Goal: Information Seeking & Learning: Learn about a topic

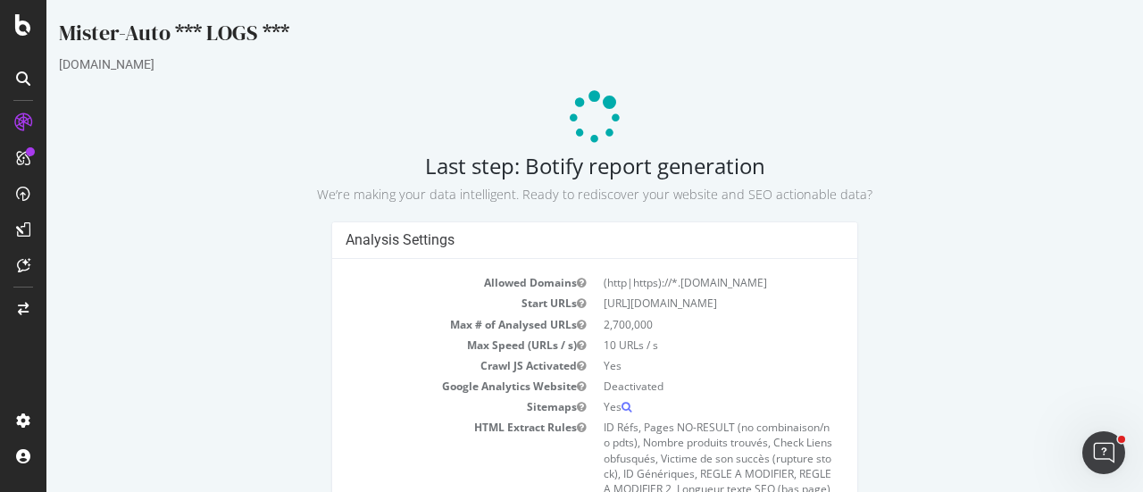
click at [1015, 205] on div "Mister-Auto *** LOGS *** mister-auto.com Last step: Botify report generation We…" at bounding box center [594, 303] width 1097 height 571
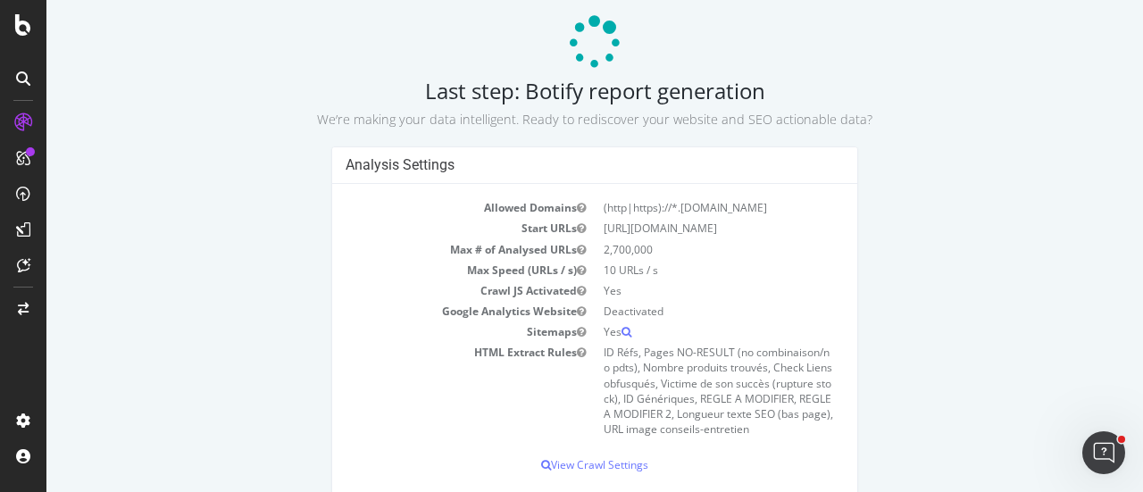
scroll to position [76, 0]
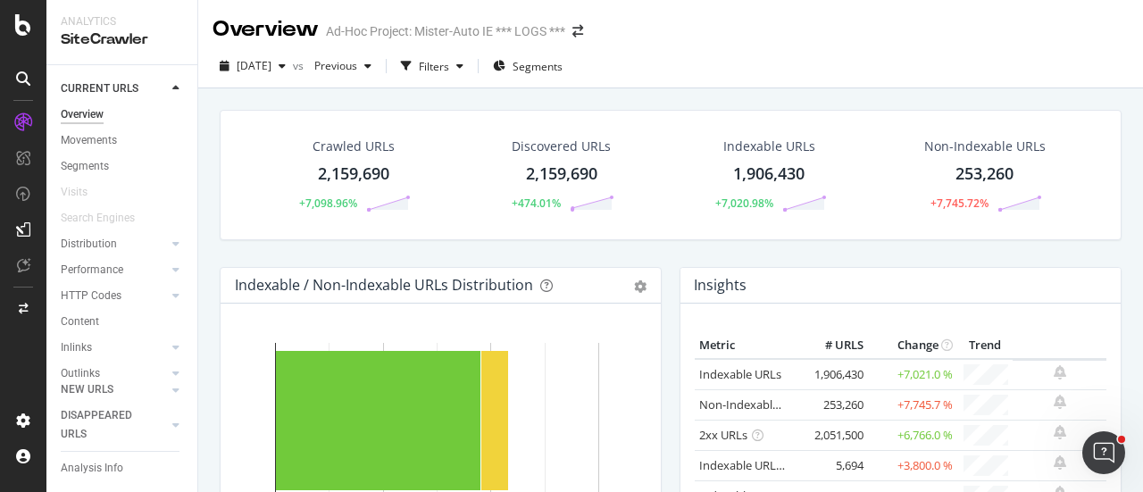
click at [993, 180] on div "253,260" at bounding box center [985, 174] width 58 height 23
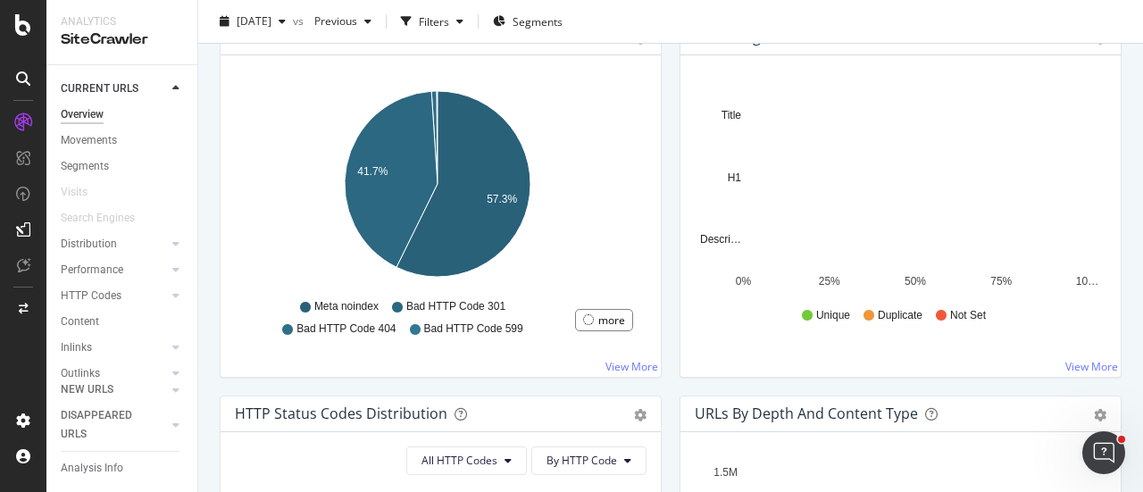
scroll to position [625, 0]
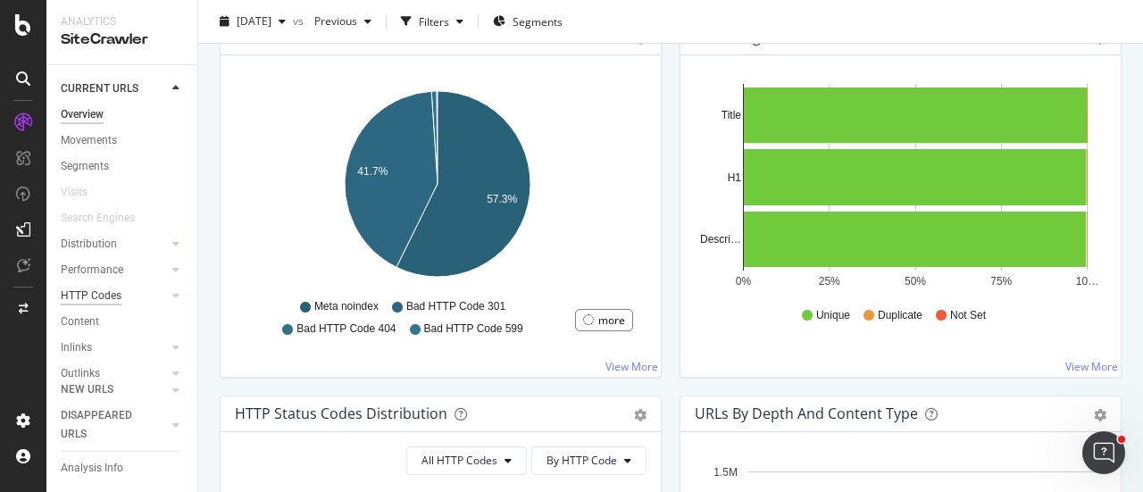
click at [95, 299] on div "HTTP Codes" at bounding box center [91, 296] width 61 height 19
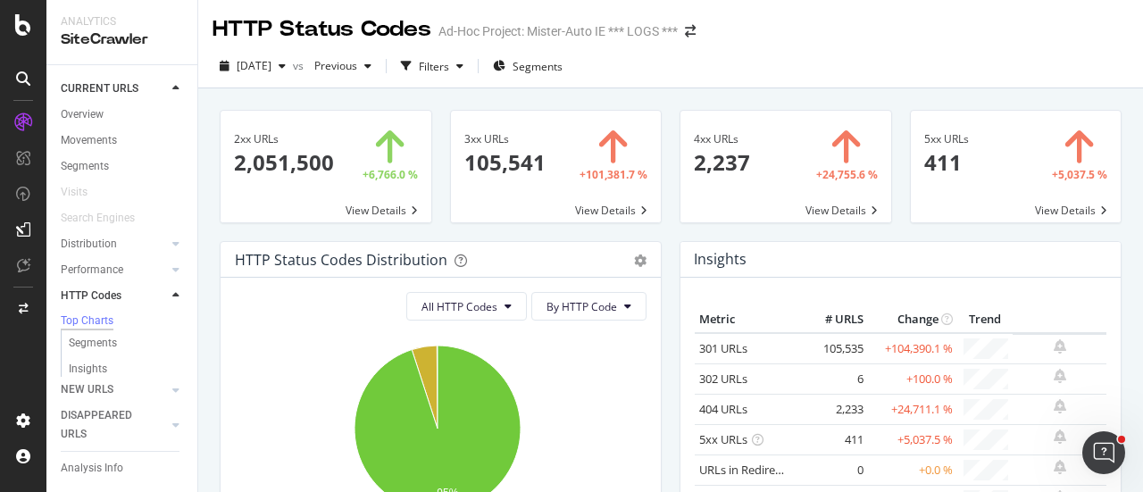
click at [593, 175] on span at bounding box center [556, 167] width 211 height 112
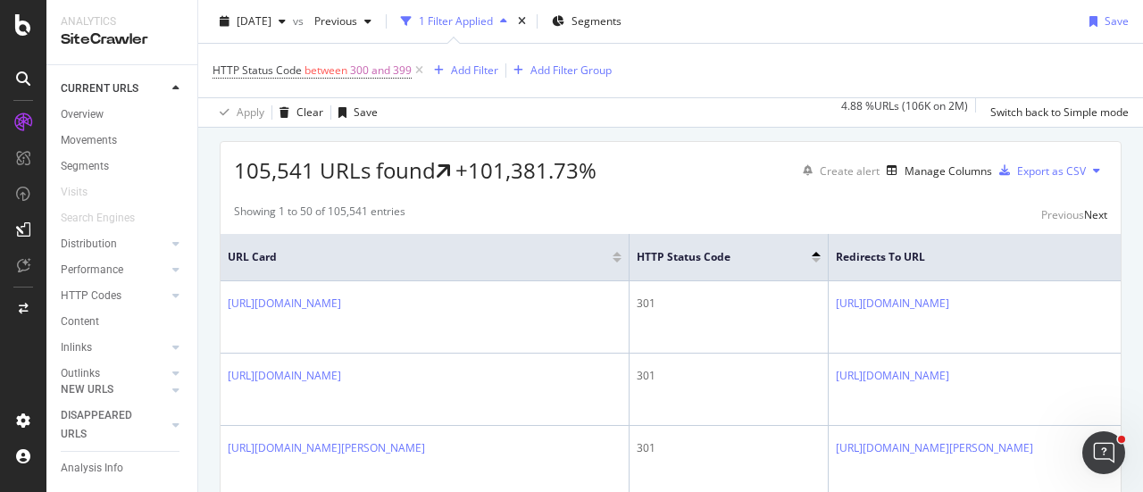
scroll to position [99, 0]
click at [89, 343] on div "Explorer Bookmarks" at bounding box center [109, 352] width 96 height 19
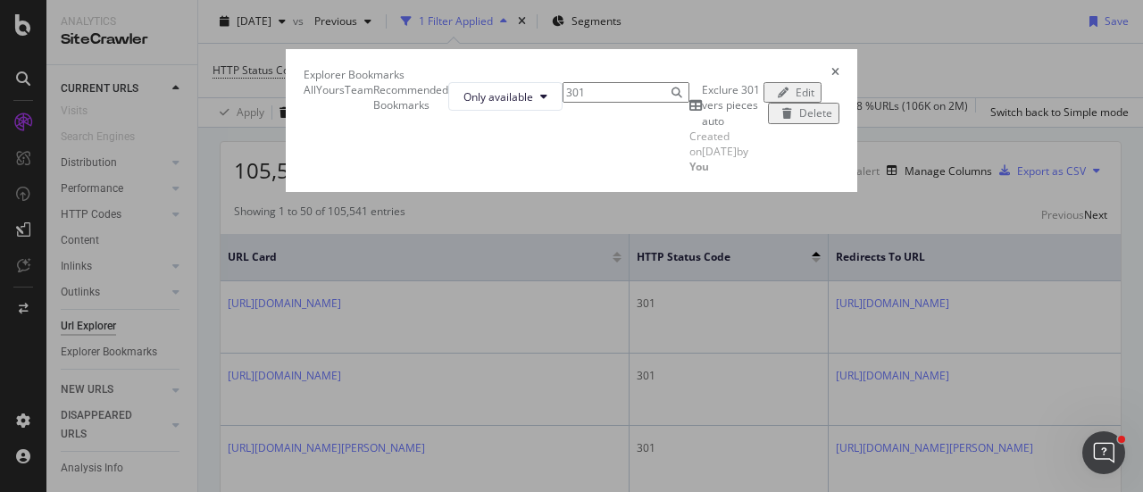
type input "301"
click at [690, 174] on span "Created on 2023 Oct 12th by You" at bounding box center [719, 152] width 59 height 46
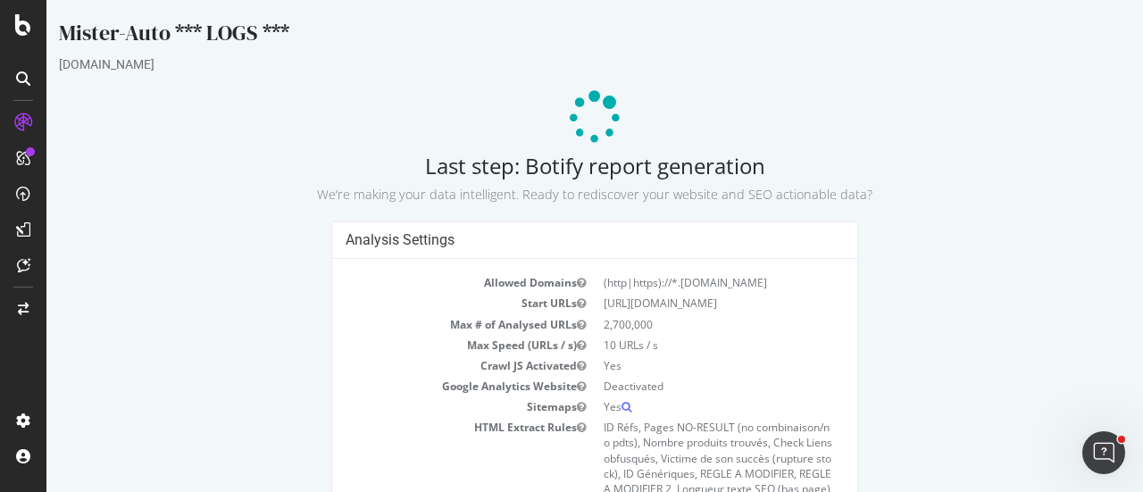
click at [268, 207] on div "Mister-Auto *** LOGS *** mister-auto.com Last step: Botify report generation We…" at bounding box center [594, 303] width 1097 height 571
